Goal: Task Accomplishment & Management: Complete application form

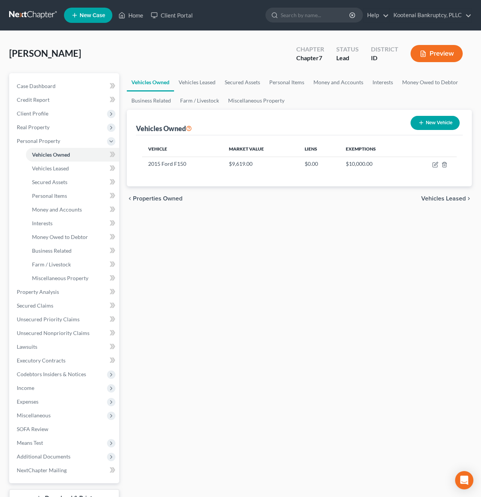
drag, startPoint x: 0, startPoint y: 0, endPoint x: 352, endPoint y: 358, distance: 501.6
click at [352, 358] on div "Vehicles Owned Vehicles Leased Secured Assets Personal Items Money and Accounts…" at bounding box center [299, 300] width 353 height 454
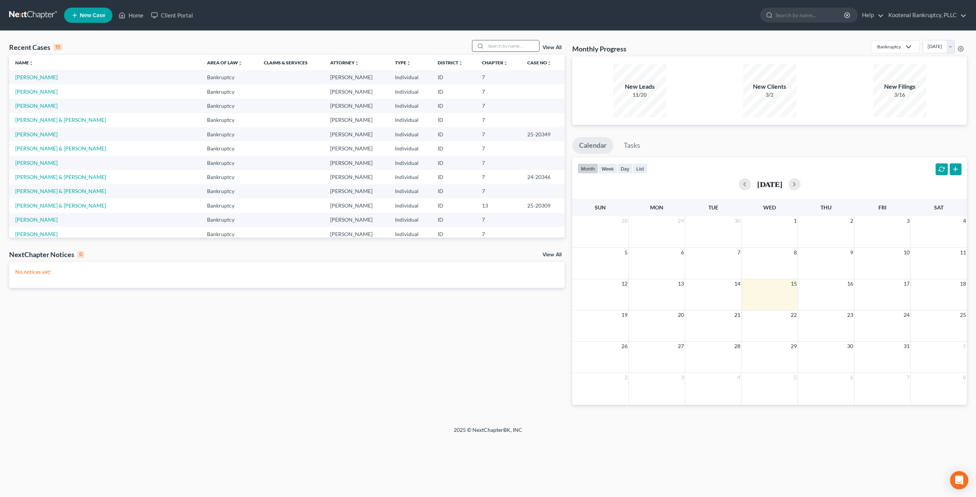
click at [506, 46] on input "search" at bounding box center [512, 45] width 53 height 11
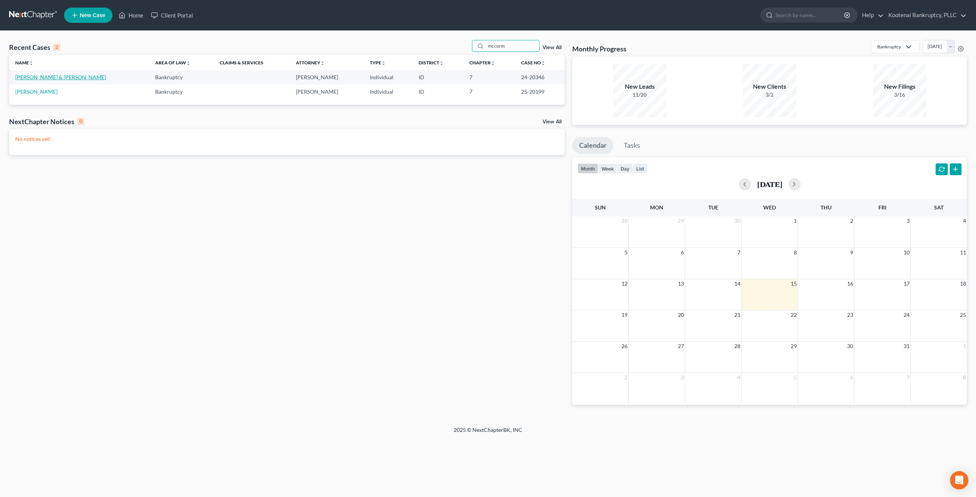
type input "mccorm"
click at [44, 75] on link "McCormick, Andrew & Mariah" at bounding box center [60, 77] width 91 height 6
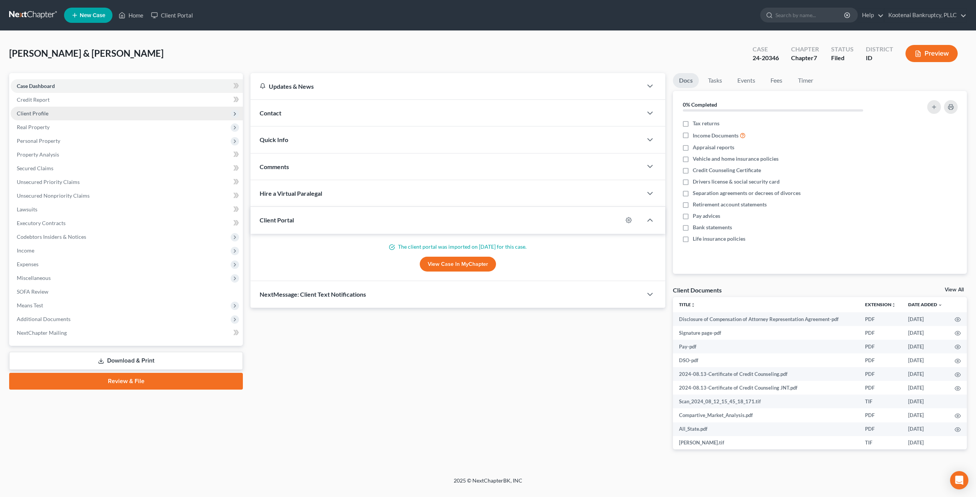
click at [58, 114] on span "Client Profile" at bounding box center [127, 114] width 232 height 14
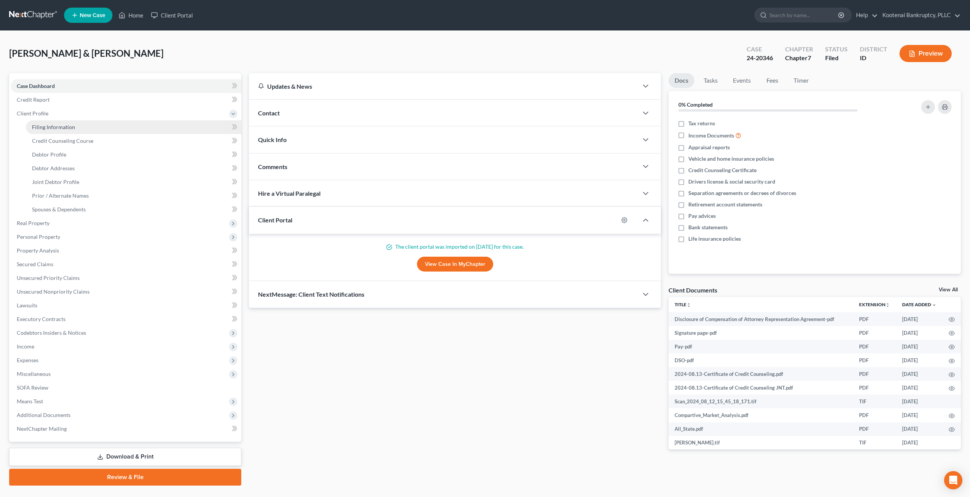
click at [62, 128] on span "Filing Information" at bounding box center [53, 127] width 43 height 6
select select "1"
select select "0"
select select "13"
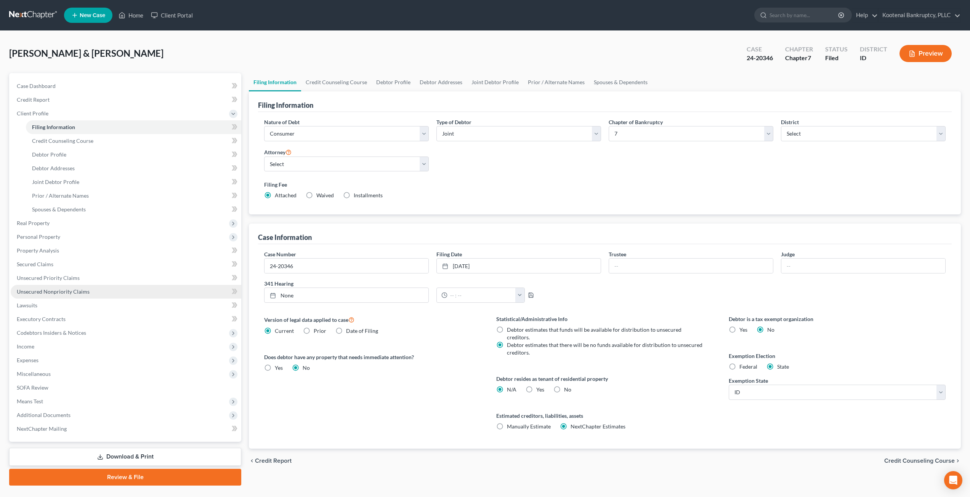
click at [86, 285] on link "Unsecured Nonpriority Claims" at bounding box center [126, 292] width 231 height 14
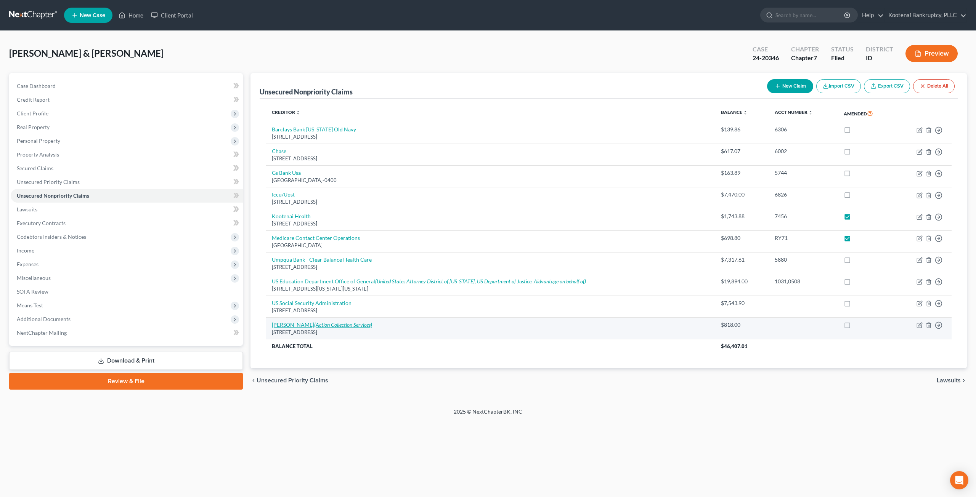
click at [361, 327] on icon "(Action Collection Services)" at bounding box center [343, 325] width 58 height 6
select select "13"
select select "9"
select select "4"
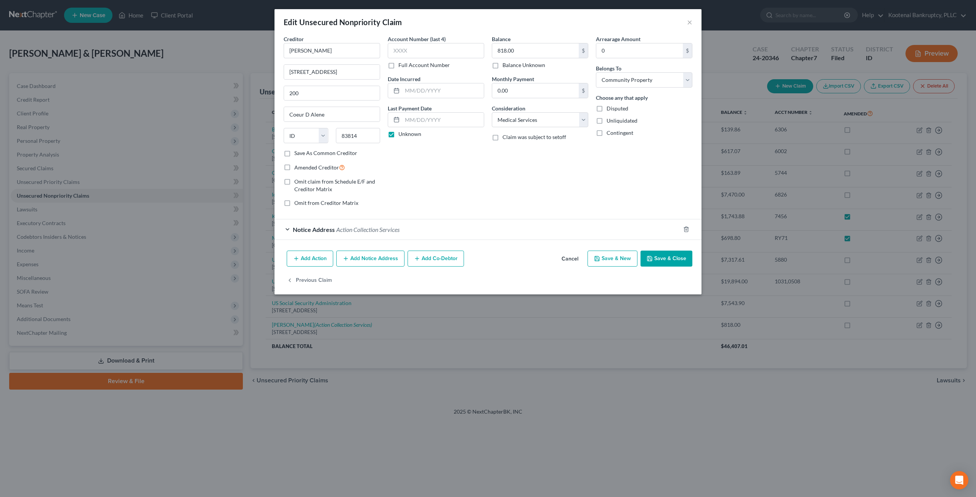
click at [572, 260] on button "Cancel" at bounding box center [569, 259] width 29 height 15
